Goal: Task Accomplishment & Management: Use online tool/utility

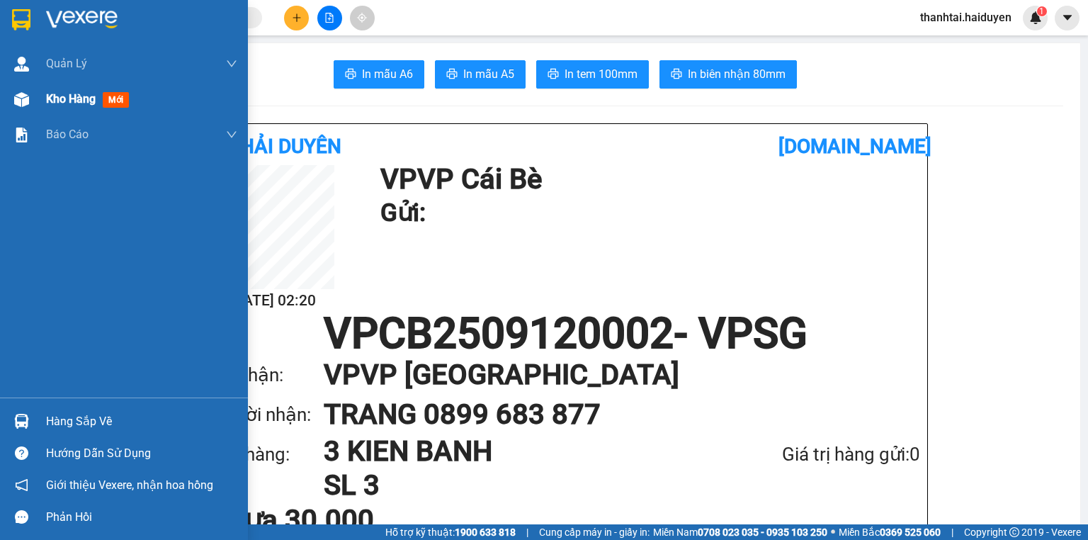
click at [50, 111] on div "Kho hàng mới" at bounding box center [141, 98] width 191 height 35
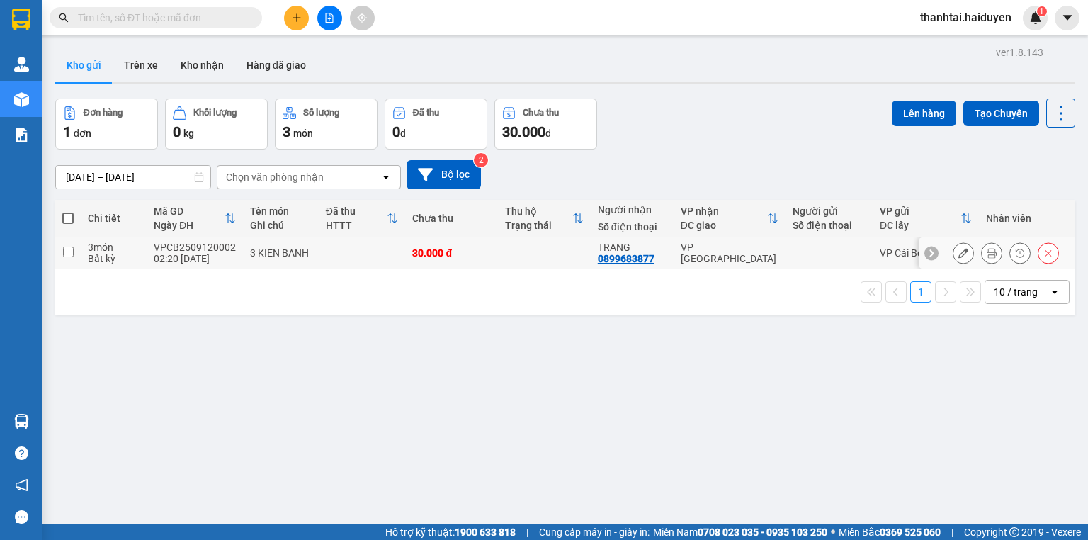
click at [492, 257] on td "30.000 đ" at bounding box center [451, 253] width 93 height 32
checkbox input "true"
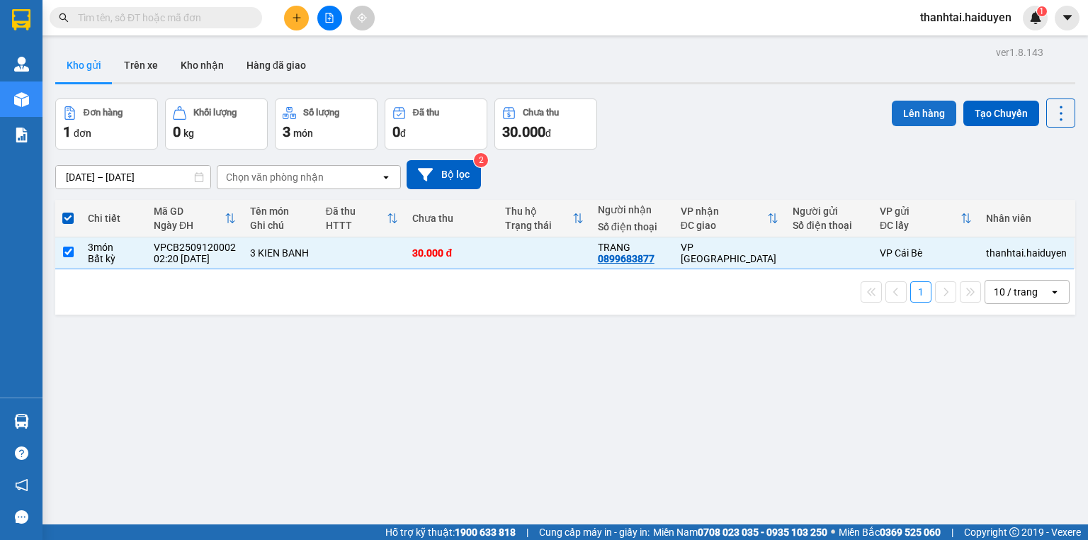
click at [911, 103] on button "Lên hàng" at bounding box center [924, 114] width 64 height 26
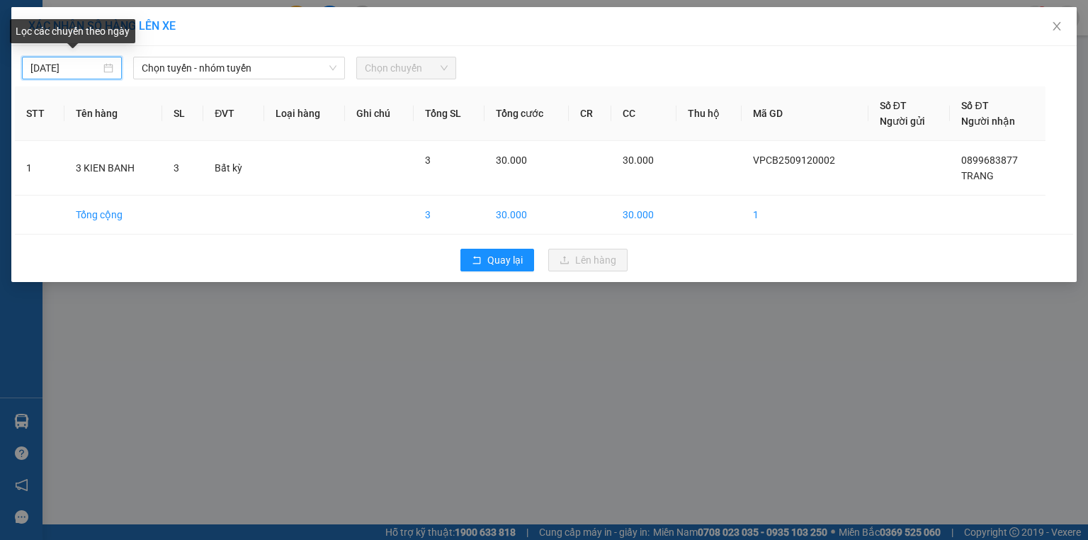
click at [77, 64] on input "11/09/2025" at bounding box center [65, 68] width 70 height 16
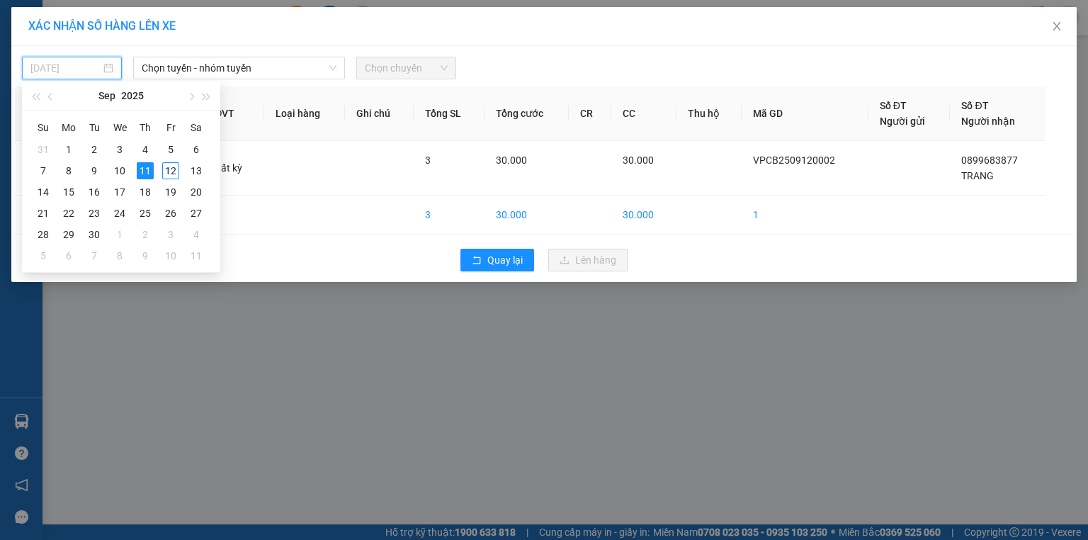
drag, startPoint x: 166, startPoint y: 164, endPoint x: 157, endPoint y: 107, distance: 58.1
click at [167, 164] on div "12" at bounding box center [170, 170] width 17 height 17
type input "[DATE]"
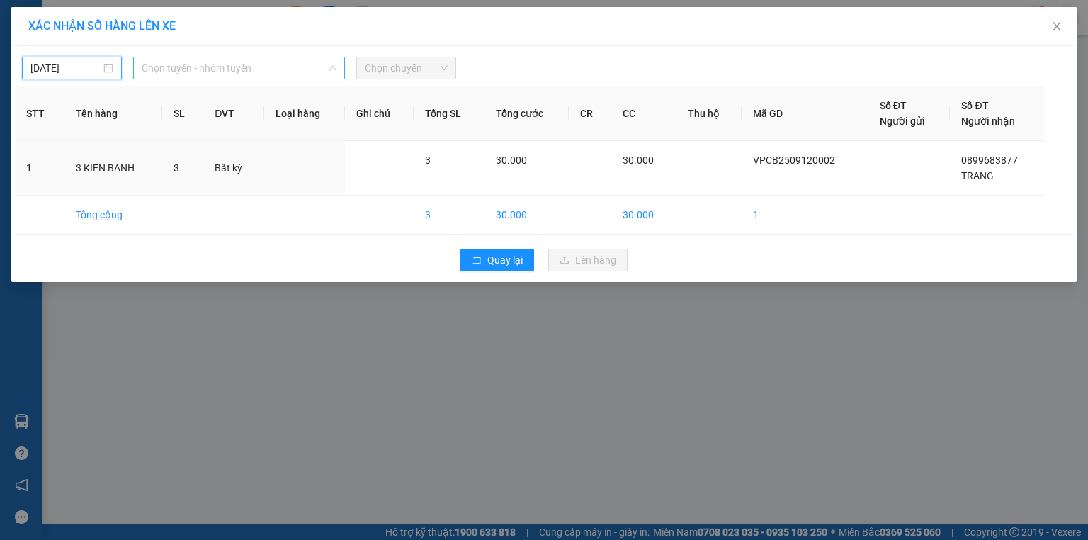
click at [176, 62] on span "Chọn tuyến - nhóm tuyến" at bounding box center [239, 67] width 195 height 21
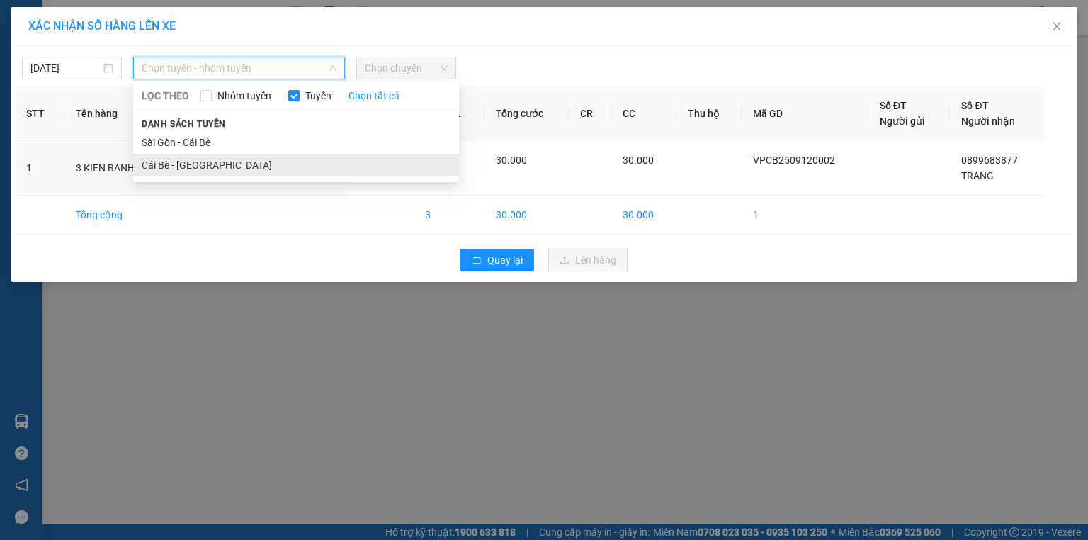
click at [184, 167] on li "Cái Bè - [GEOGRAPHIC_DATA]" at bounding box center [296, 165] width 326 height 23
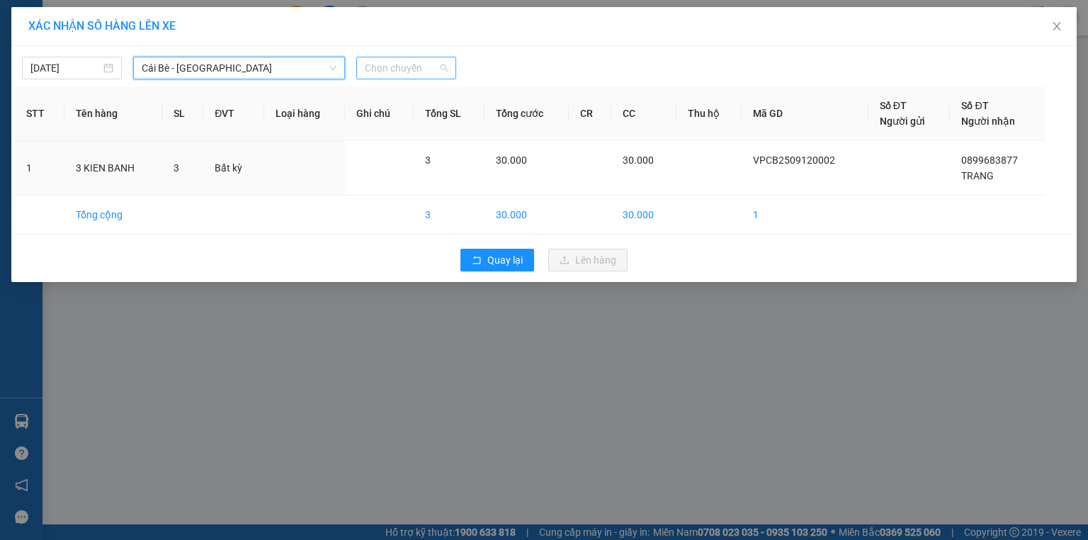
click at [383, 69] on span "Chọn chuyến" at bounding box center [406, 67] width 83 height 21
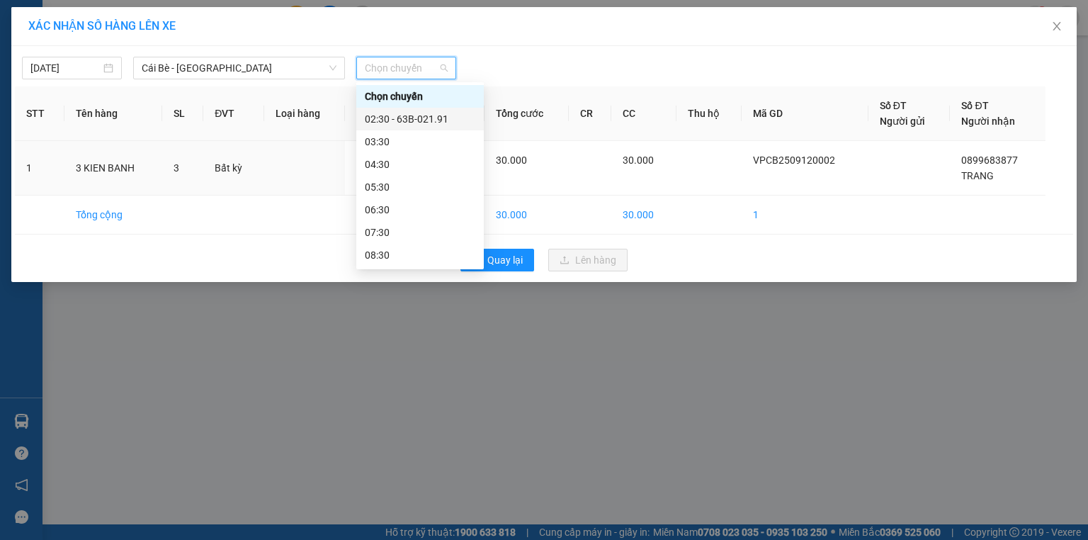
click at [408, 114] on div "02:30 - 63B-021.91" at bounding box center [420, 119] width 111 height 16
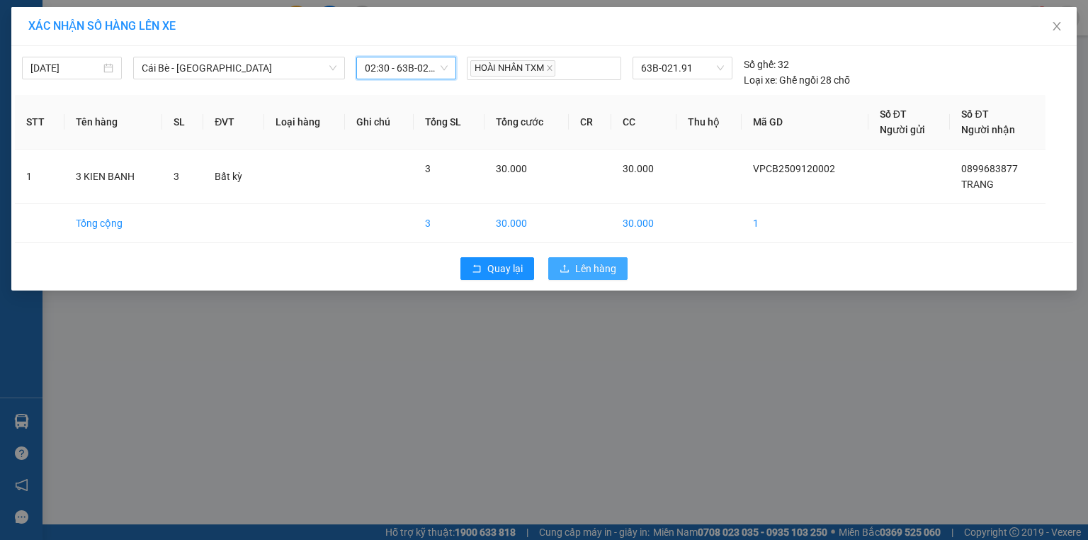
click at [575, 261] on span "Lên hàng" at bounding box center [595, 269] width 41 height 16
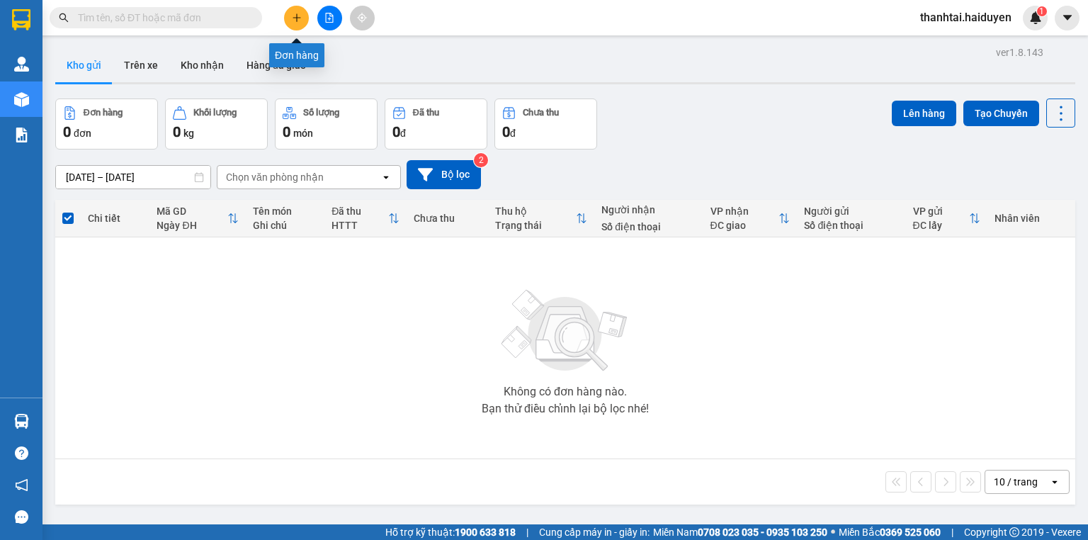
click at [303, 19] on button at bounding box center [296, 18] width 25 height 25
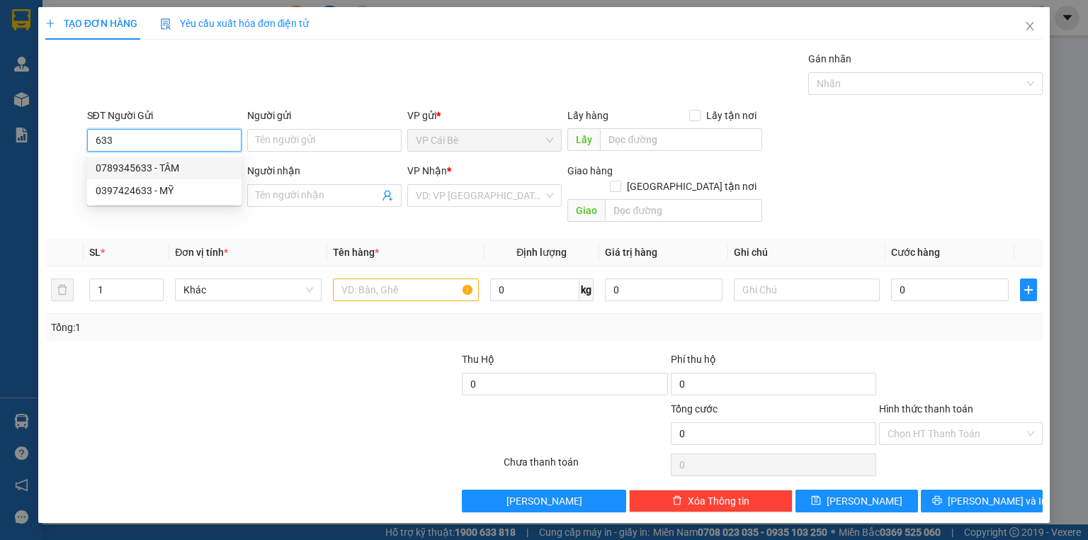
click at [164, 163] on div "0789345633 - TÂM" at bounding box center [164, 168] width 137 height 16
type input "0789345633"
type input "TÂM"
type input "0902940804"
type input "NGỌC"
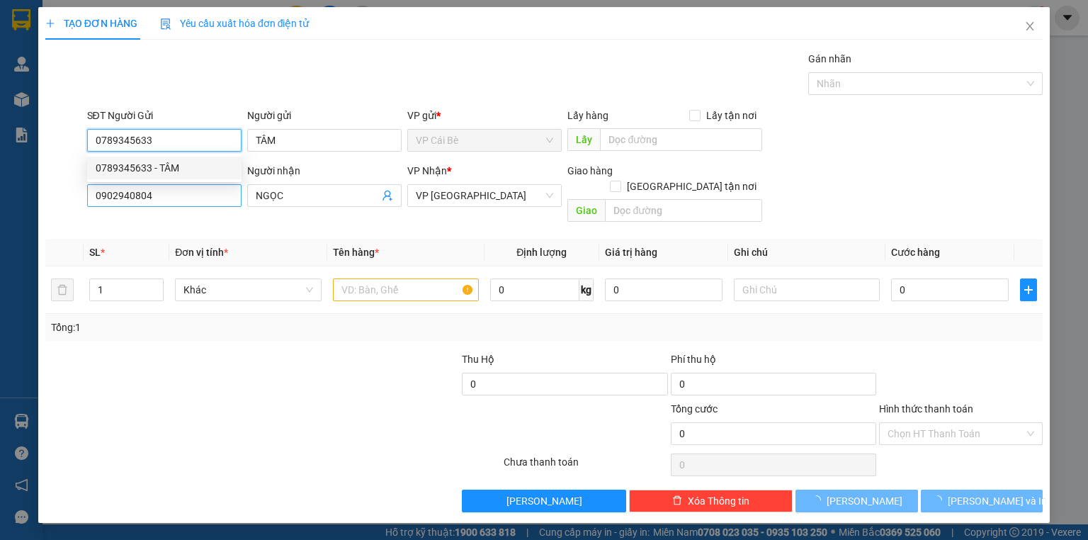
type input "30.000"
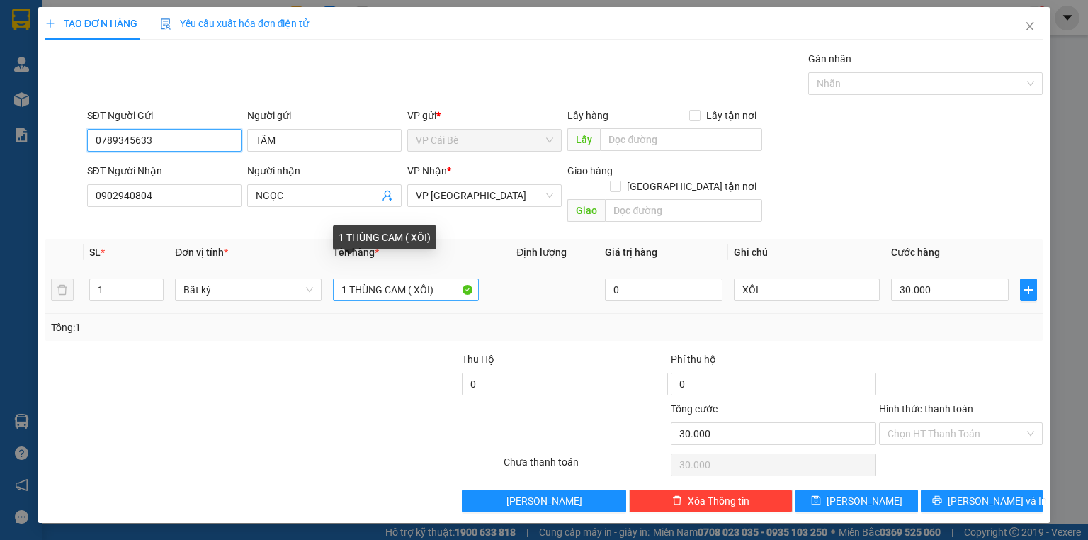
type input "0789345633"
drag, startPoint x: 408, startPoint y: 271, endPoint x: 384, endPoint y: 278, distance: 25.3
click at [384, 278] on input "1 THÙNG CAM ( XÔI)" at bounding box center [406, 289] width 146 height 23
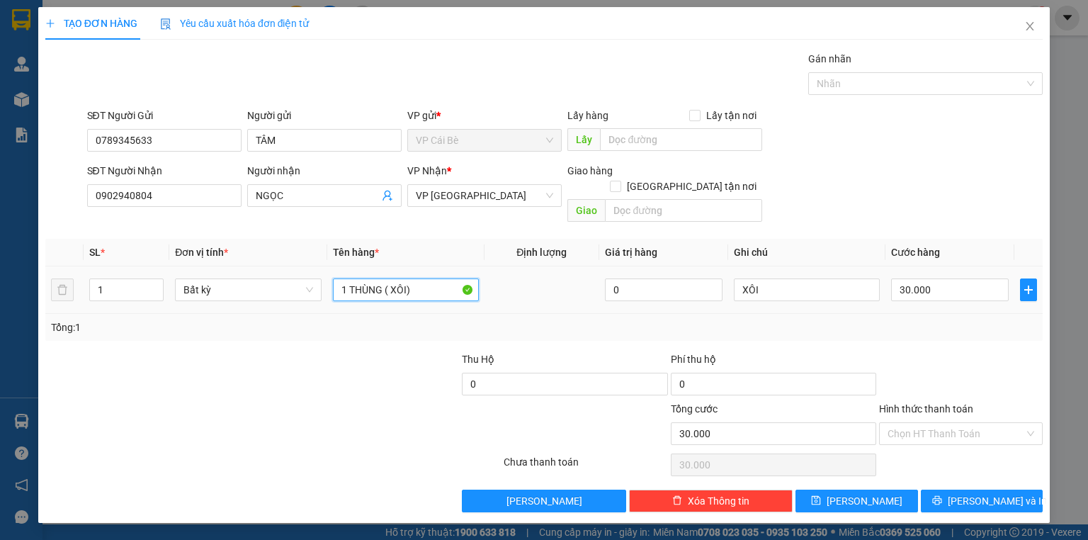
type input "1 THÙNG ( XÔI)"
drag, startPoint x: 533, startPoint y: 277, endPoint x: 525, endPoint y: 269, distance: 11.0
click at [534, 277] on td at bounding box center [542, 289] width 115 height 47
click at [944, 490] on button "Lưu và In" at bounding box center [982, 501] width 123 height 23
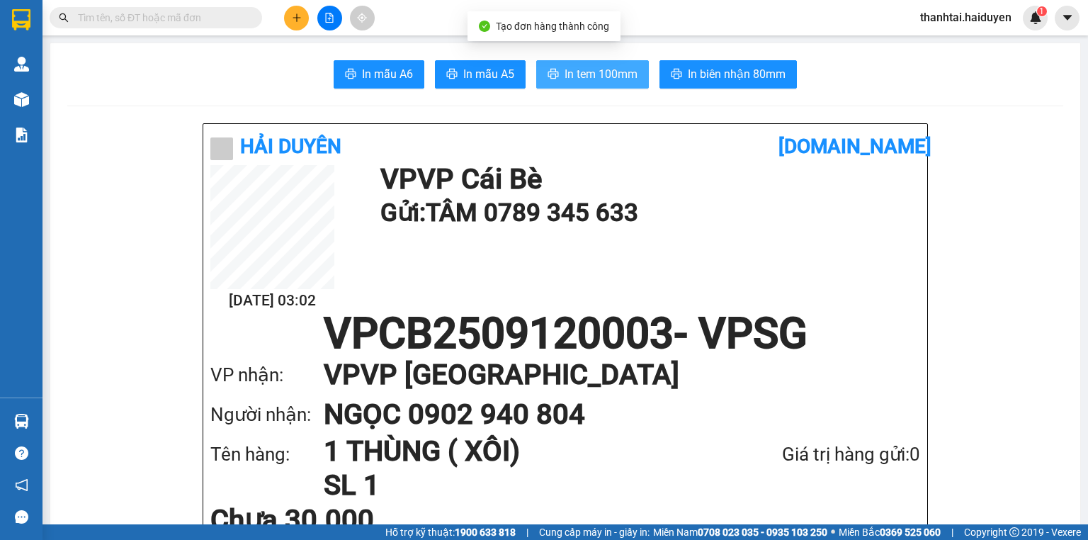
drag, startPoint x: 546, startPoint y: 74, endPoint x: 554, endPoint y: 57, distance: 18.1
click at [548, 74] on icon "printer" at bounding box center [553, 73] width 11 height 11
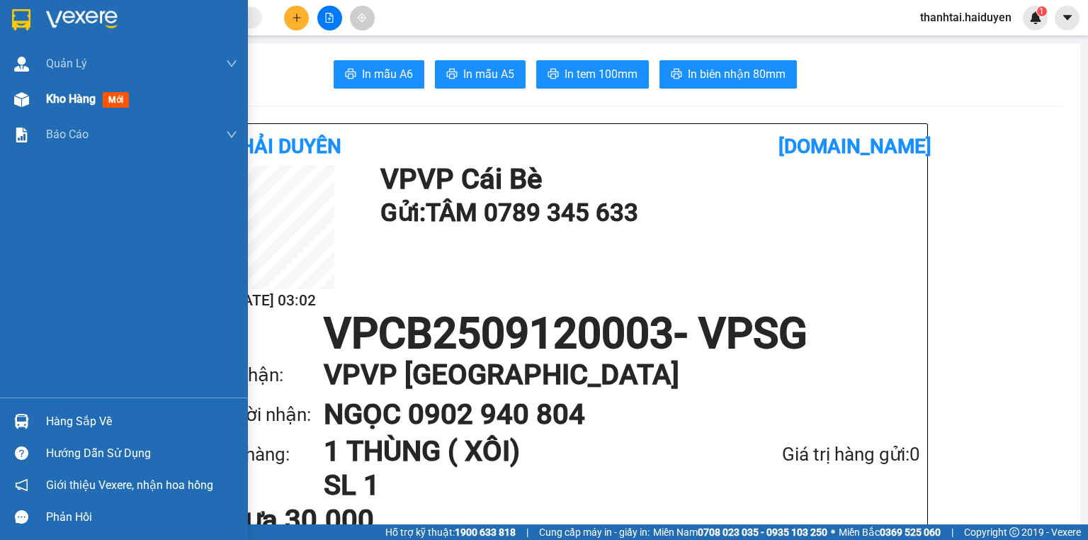
drag, startPoint x: 57, startPoint y: 96, endPoint x: 51, endPoint y: 90, distance: 8.5
click at [57, 96] on span "Kho hàng" at bounding box center [71, 98] width 50 height 13
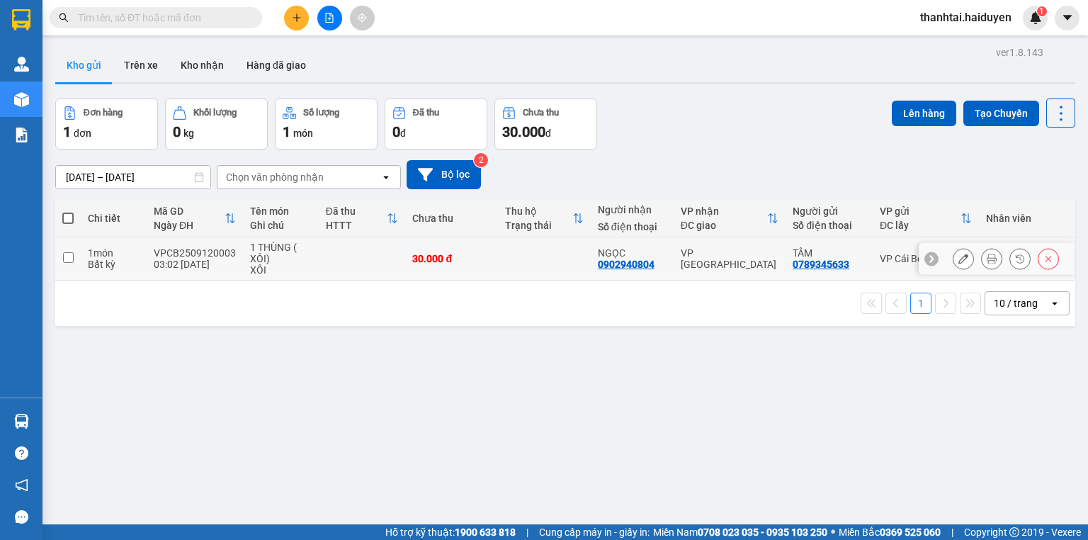
click at [500, 257] on td at bounding box center [544, 258] width 93 height 43
checkbox input "true"
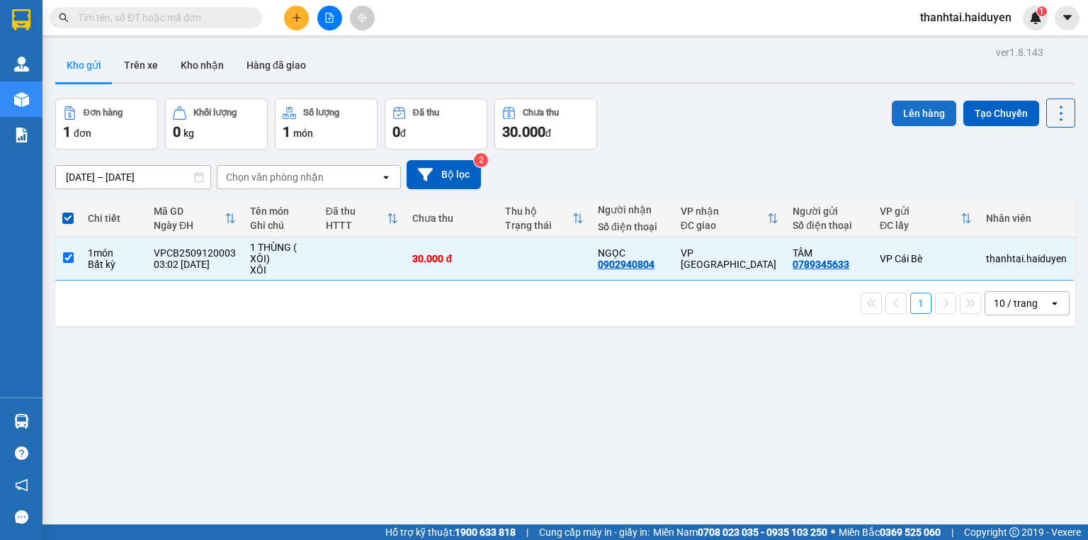
click at [929, 109] on button "Lên hàng" at bounding box center [924, 114] width 64 height 26
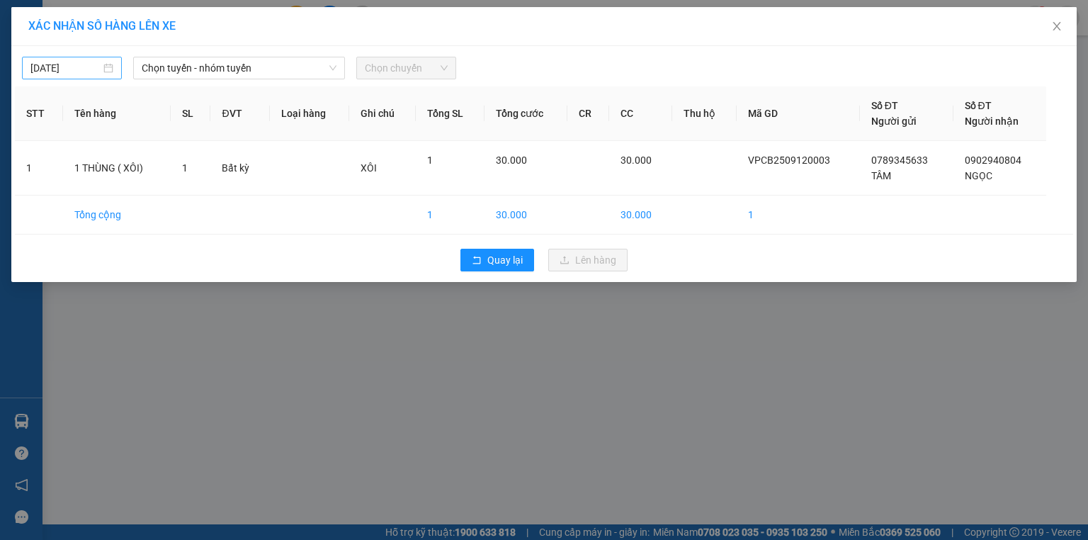
click at [68, 77] on div "[DATE]" at bounding box center [72, 68] width 100 height 23
type input "[DATE]"
click at [180, 68] on span "Chọn tuyến - nhóm tuyến" at bounding box center [239, 67] width 195 height 21
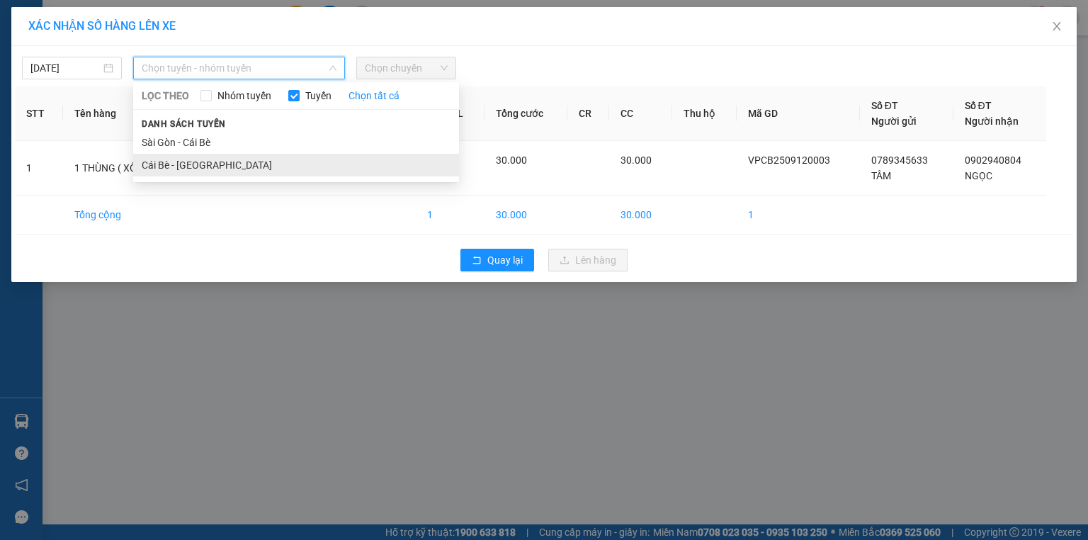
click at [198, 160] on li "Cái Bè - [GEOGRAPHIC_DATA]" at bounding box center [296, 165] width 326 height 23
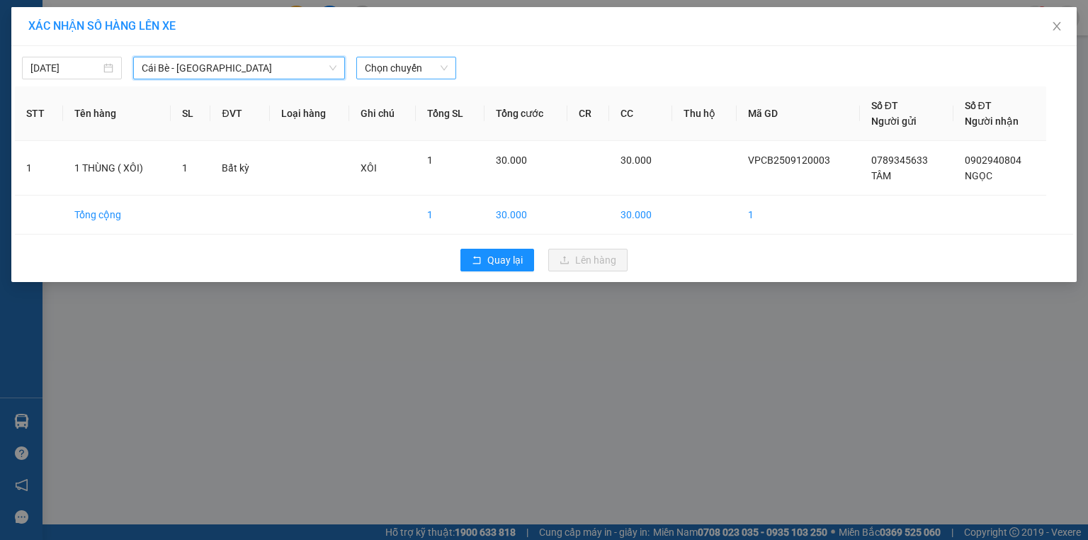
click at [374, 70] on span "Chọn chuyến" at bounding box center [406, 67] width 83 height 21
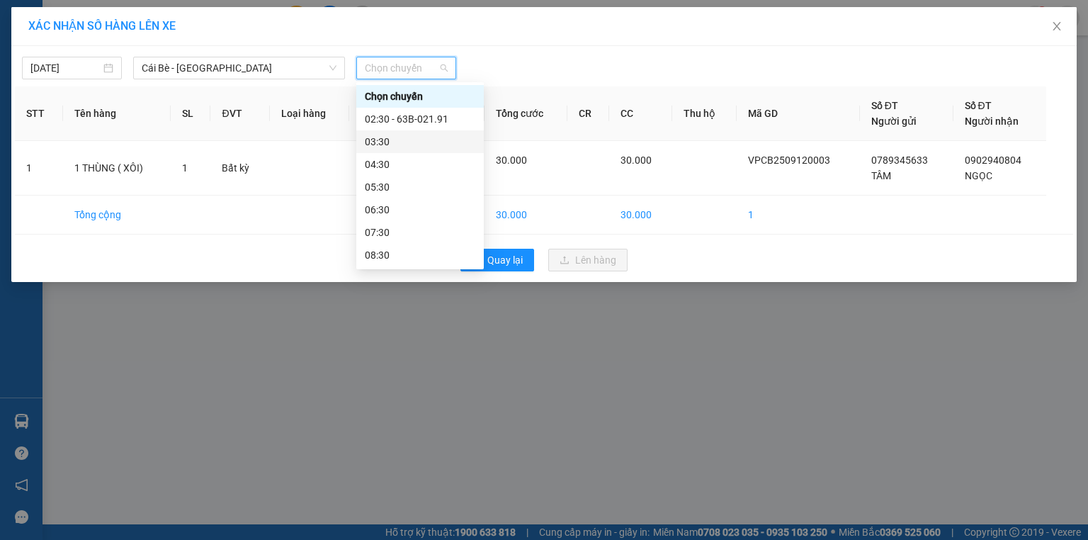
click at [380, 143] on div "03:30" at bounding box center [420, 142] width 111 height 16
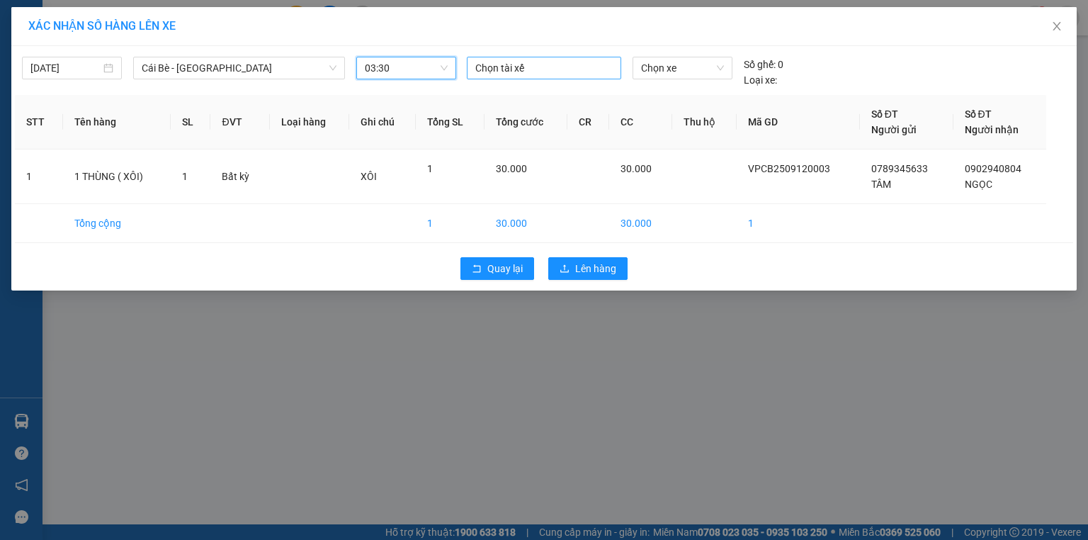
click at [491, 71] on div at bounding box center [544, 68] width 147 height 17
type input "CÔNG"
click at [501, 95] on div "CÔNG ANH" at bounding box center [573, 96] width 196 height 16
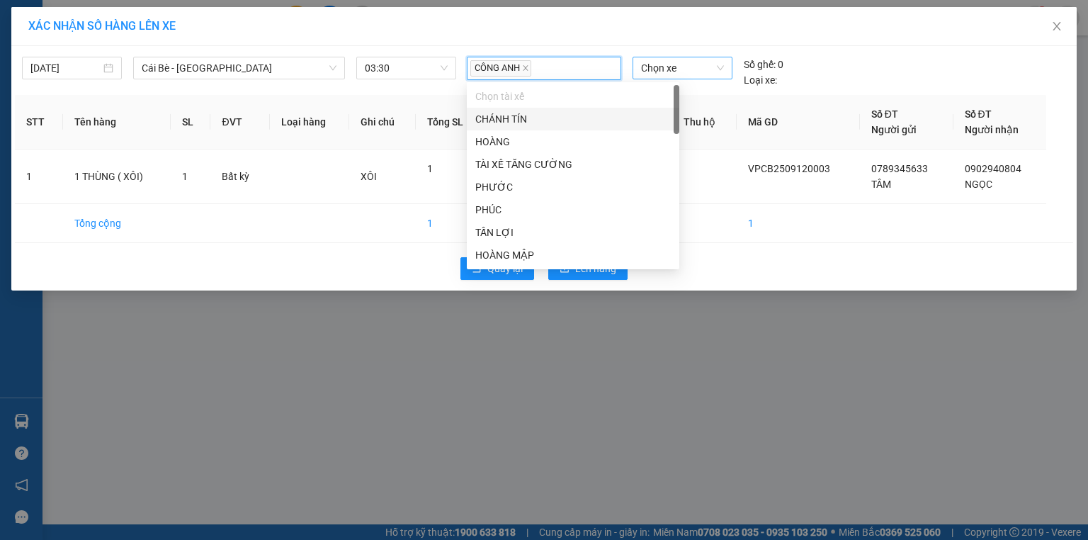
click at [677, 71] on span "Chọn xe" at bounding box center [682, 67] width 82 height 21
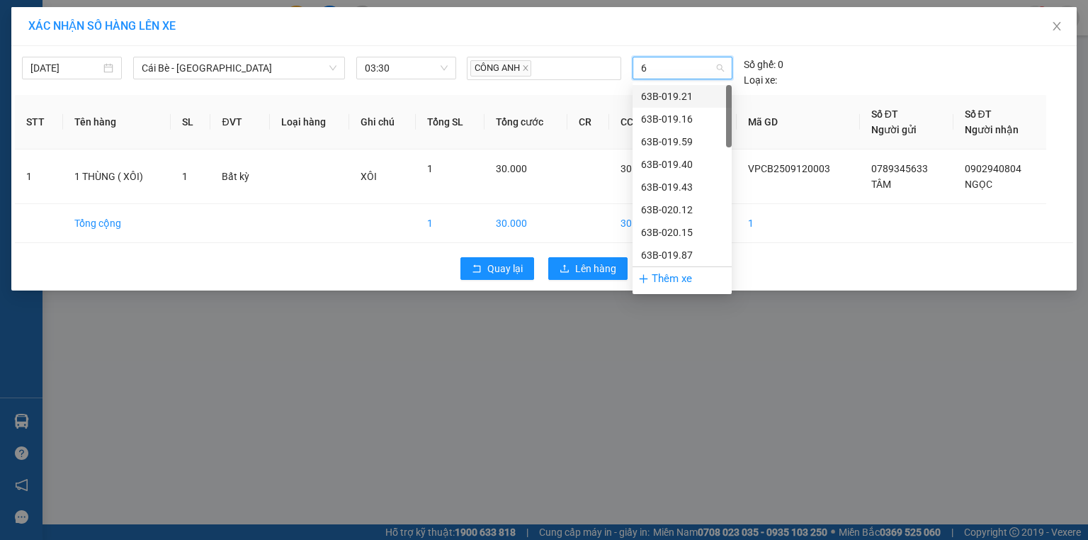
type input "69"
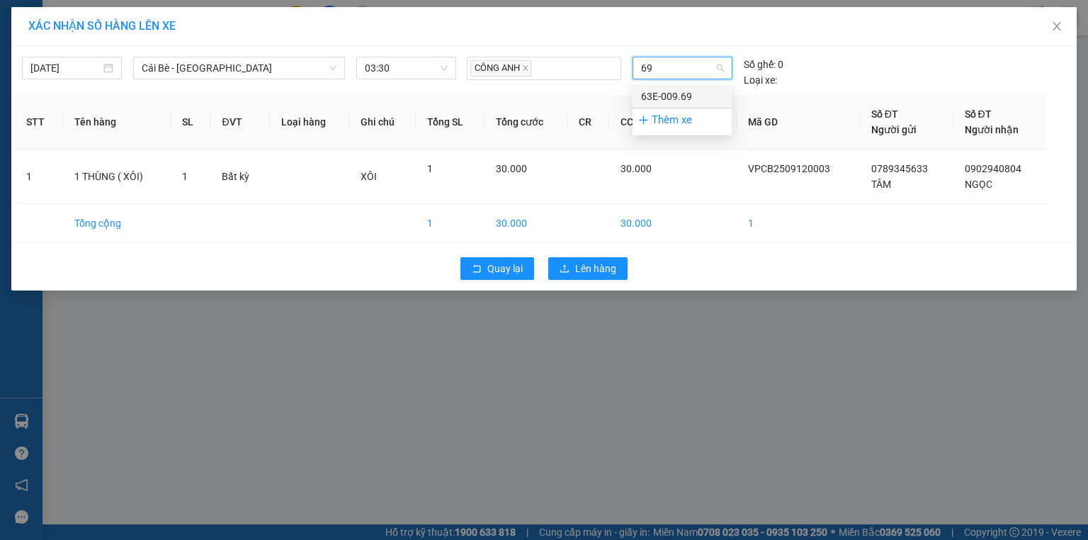
click at [681, 89] on div "63E-009.69" at bounding box center [682, 97] width 82 height 16
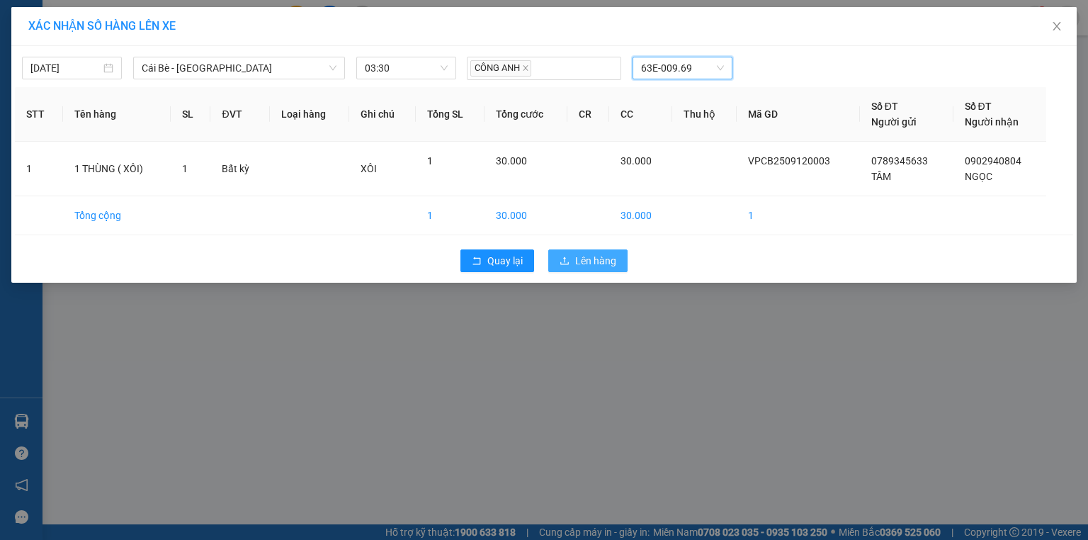
click at [568, 265] on span "upload" at bounding box center [565, 261] width 10 height 11
